Goal: Information Seeking & Learning: Learn about a topic

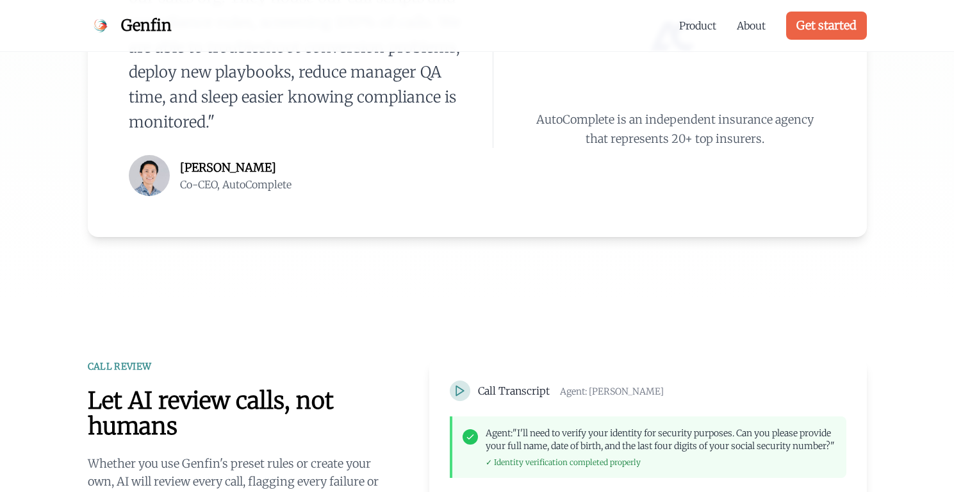
scroll to position [1010, 0]
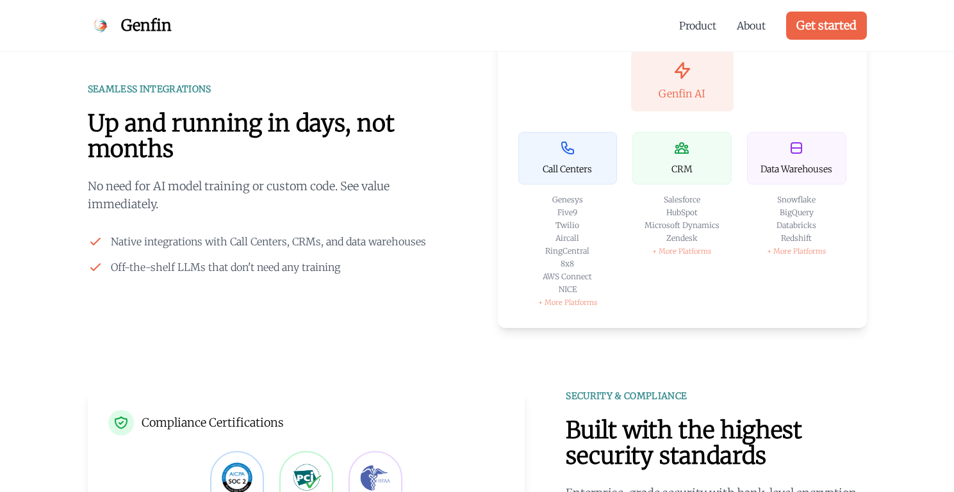
click at [325, 227] on div "SEAMLESS INTEGRATIONS Up and running in days, not months No need for AI model t…" at bounding box center [272, 179] width 369 height 192
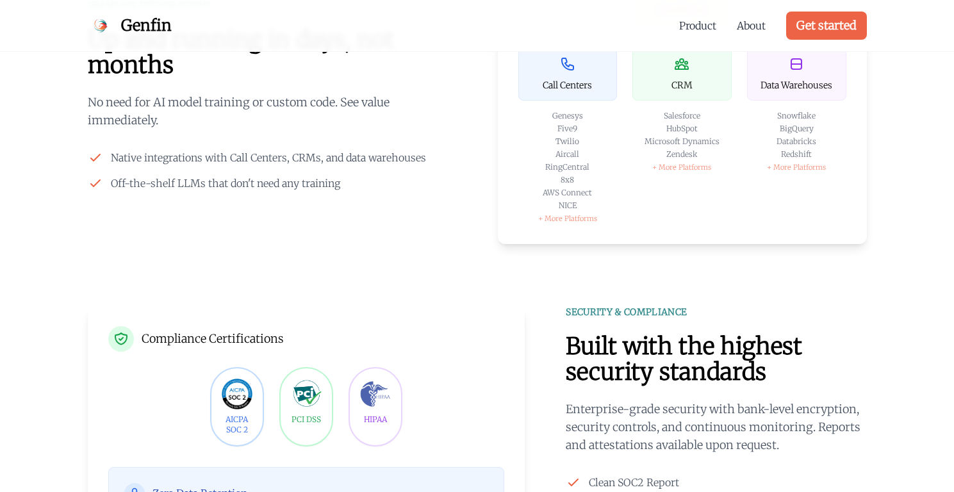
scroll to position [2322, 0]
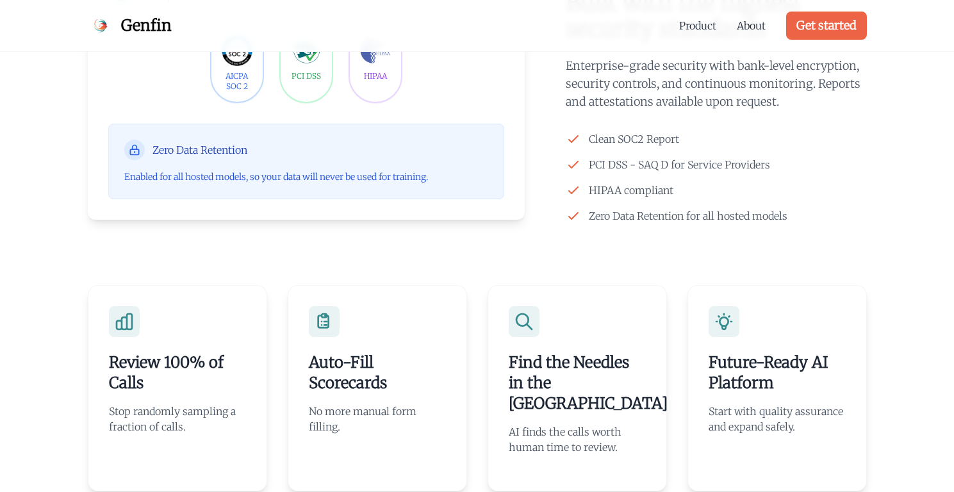
click at [388, 277] on div "Review 100% of Calls Stop randomly sampling a fraction of calls. Auto-Fill Scor…" at bounding box center [477, 388] width 820 height 329
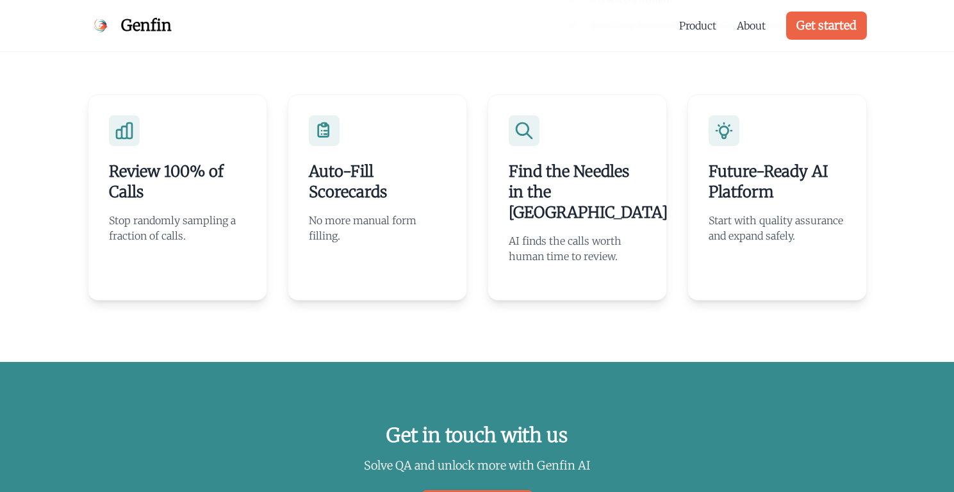
scroll to position [2830, 0]
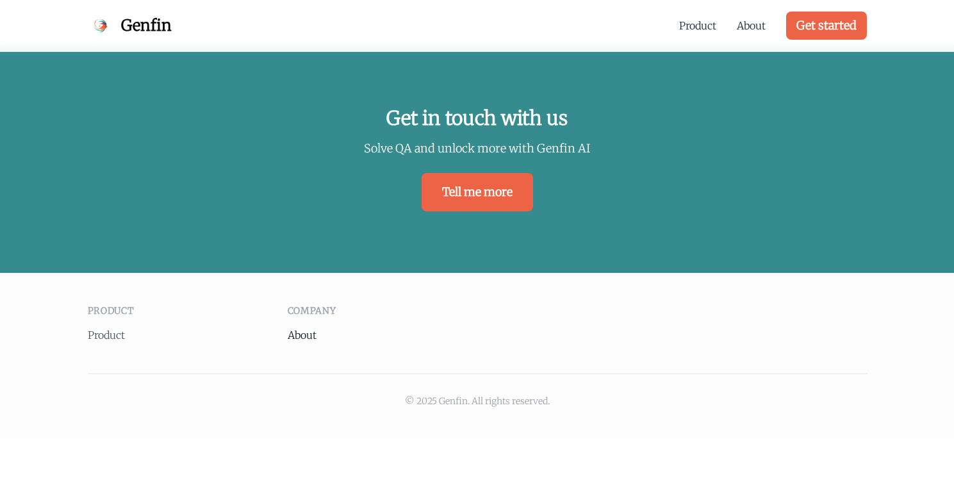
click at [306, 329] on link "About" at bounding box center [302, 335] width 29 height 13
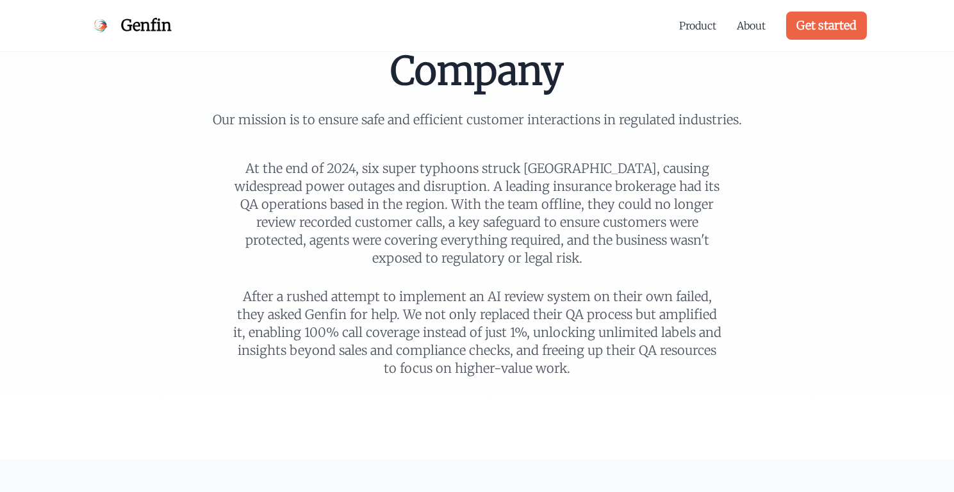
scroll to position [31, 0]
